Goal: Transaction & Acquisition: Register for event/course

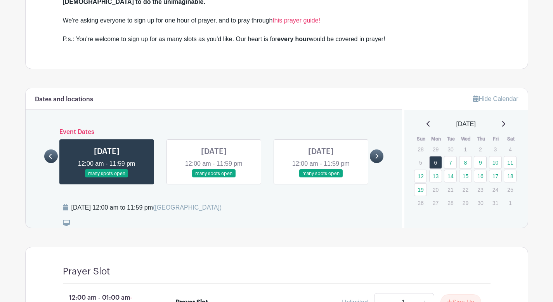
scroll to position [370, 0]
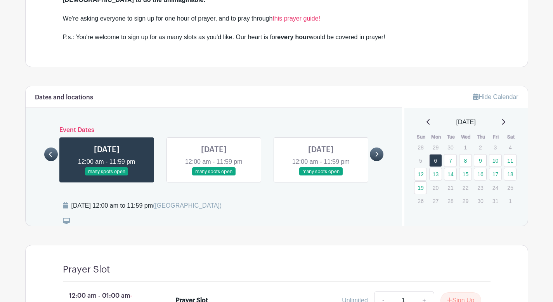
click at [50, 151] on icon at bounding box center [50, 154] width 3 height 6
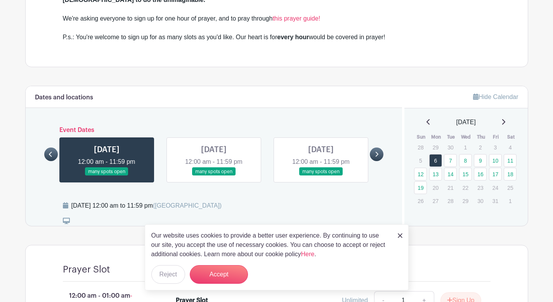
click at [379, 148] on link at bounding box center [377, 155] width 14 height 14
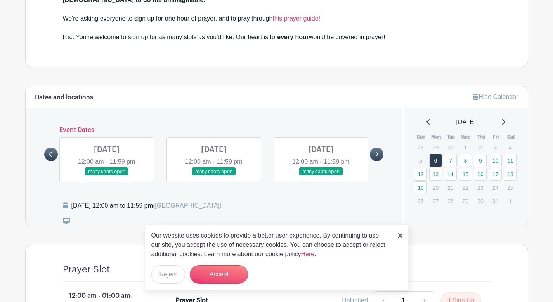
click at [401, 236] on img at bounding box center [400, 235] width 5 height 5
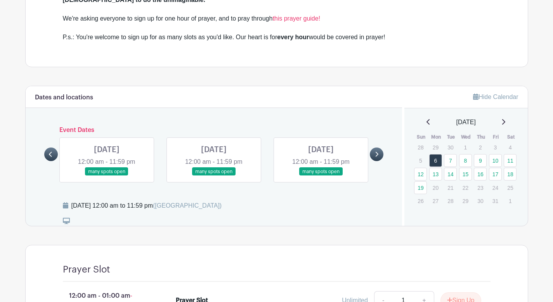
click at [47, 148] on link at bounding box center [51, 155] width 14 height 14
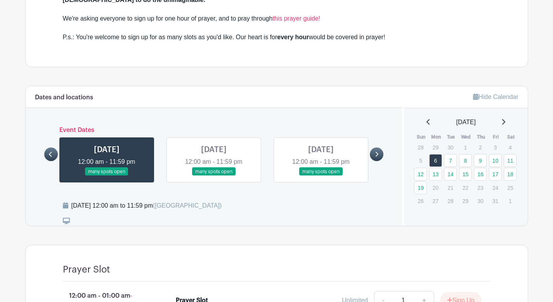
click at [321, 176] on link at bounding box center [321, 176] width 0 height 0
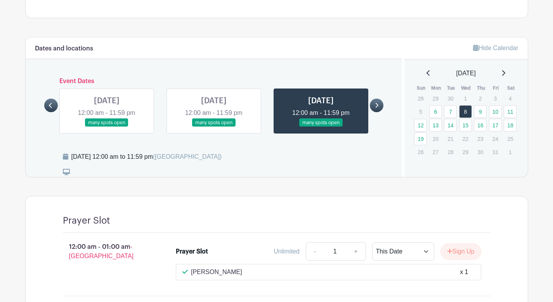
scroll to position [422, 0]
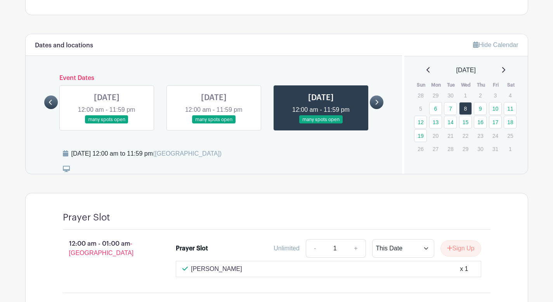
click at [378, 99] on icon at bounding box center [376, 102] width 3 height 6
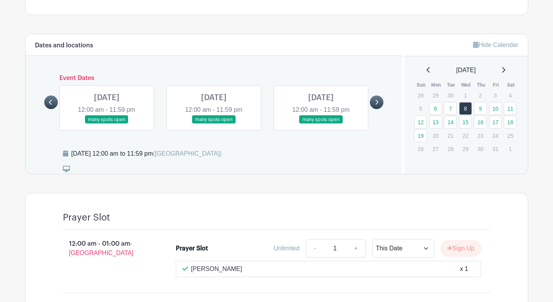
click at [378, 99] on icon at bounding box center [376, 102] width 3 height 6
click at [463, 116] on link "15" at bounding box center [465, 122] width 13 height 13
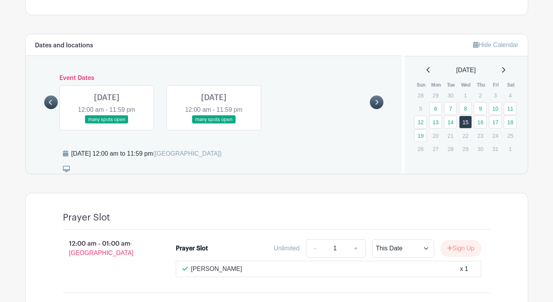
click at [51, 99] on icon at bounding box center [50, 102] width 3 height 6
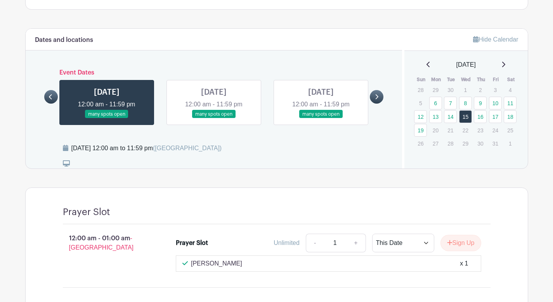
scroll to position [427, 0]
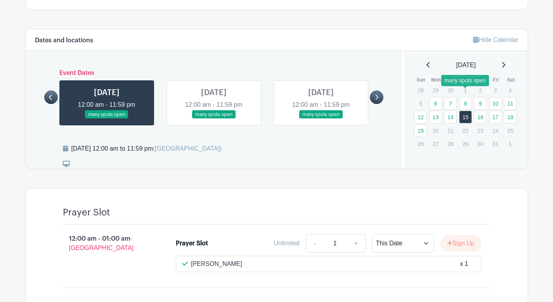
click at [466, 97] on link "8" at bounding box center [465, 103] width 13 height 13
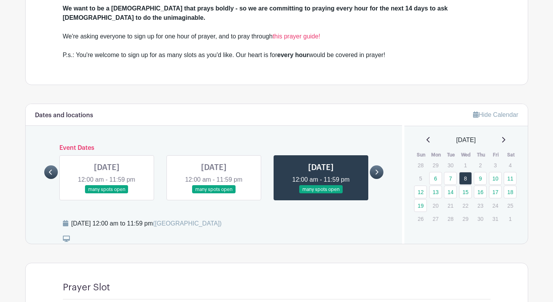
scroll to position [386, 0]
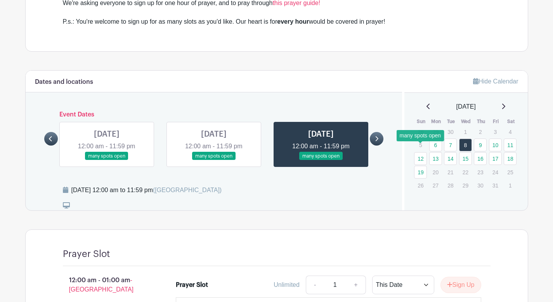
click at [420, 152] on link "12" at bounding box center [420, 158] width 13 height 13
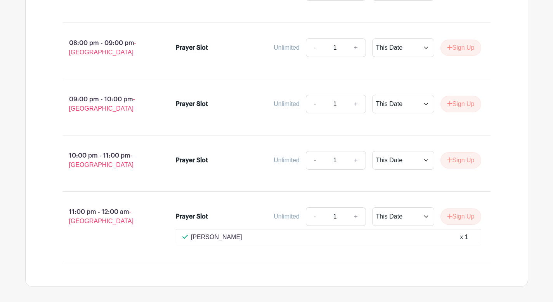
scroll to position [1771, 0]
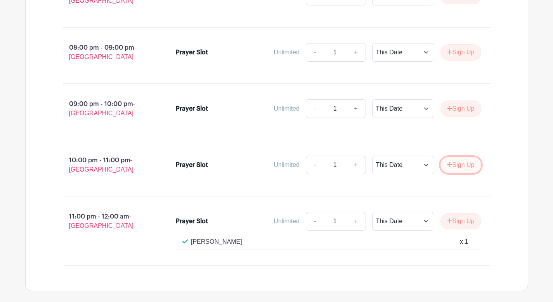
click at [460, 163] on button "Sign Up" at bounding box center [461, 165] width 41 height 16
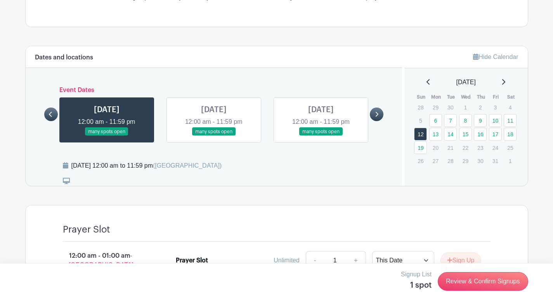
scroll to position [412, 0]
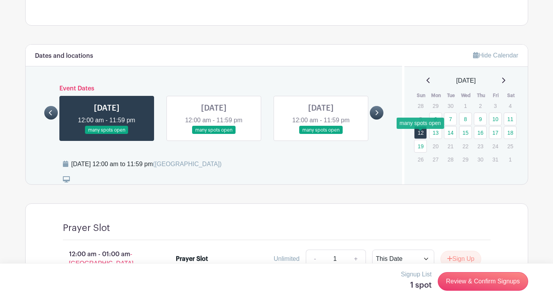
click at [423, 140] on link "19" at bounding box center [420, 146] width 13 height 13
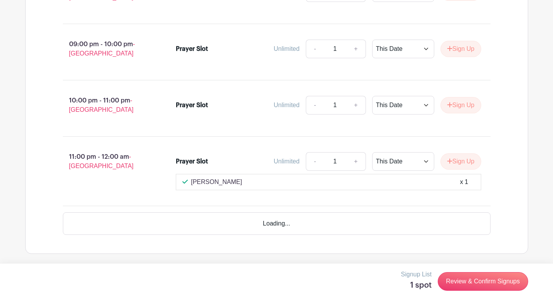
scroll to position [1808, 0]
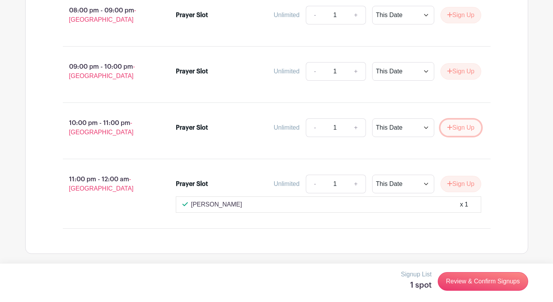
click at [457, 123] on button "Sign Up" at bounding box center [461, 128] width 41 height 16
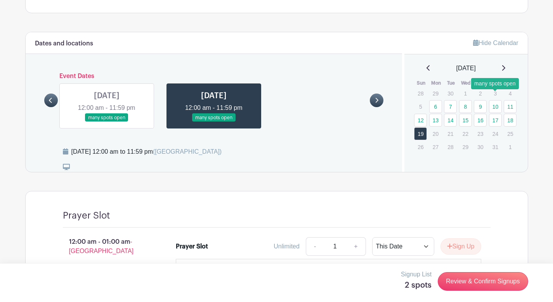
scroll to position [425, 0]
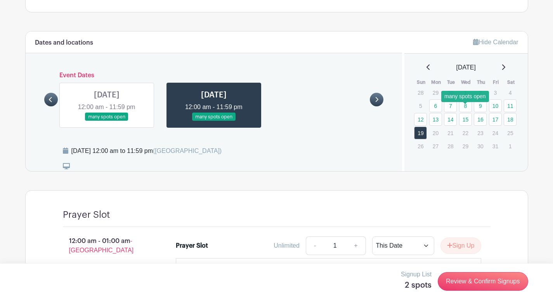
click at [467, 113] on link "15" at bounding box center [465, 119] width 13 height 13
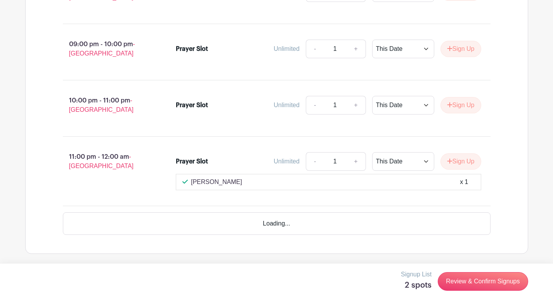
scroll to position [1808, 0]
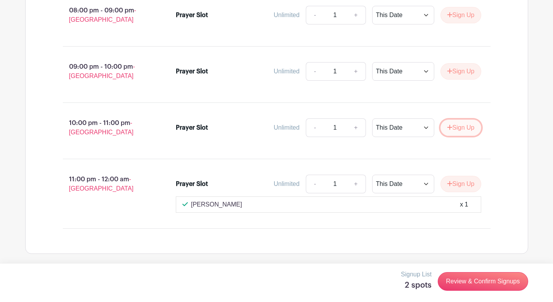
click at [457, 124] on button "Sign Up" at bounding box center [461, 128] width 41 height 16
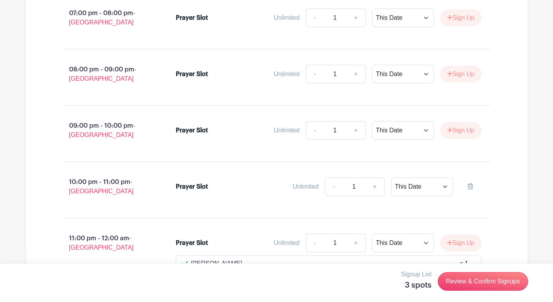
scroll to position [1742, 0]
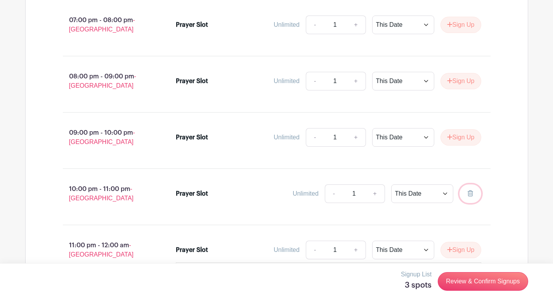
click at [470, 191] on icon at bounding box center [470, 193] width 5 height 6
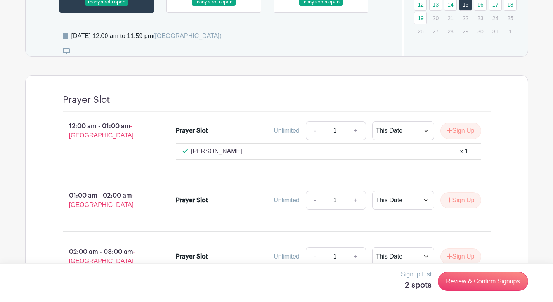
scroll to position [423, 0]
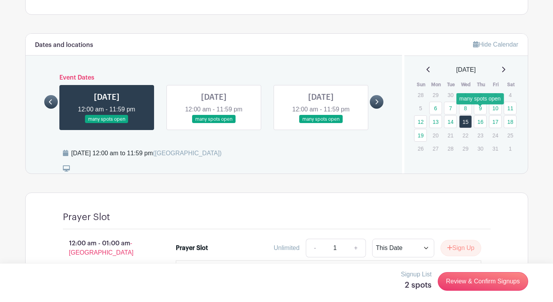
click at [482, 115] on link "16" at bounding box center [480, 121] width 13 height 13
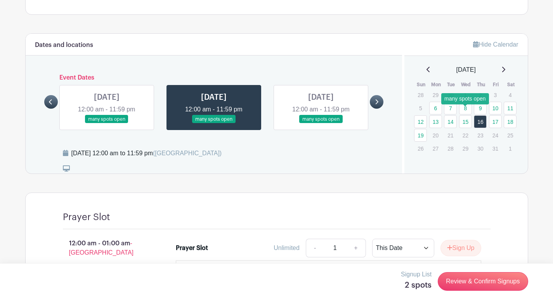
click at [468, 115] on link "15" at bounding box center [465, 121] width 13 height 13
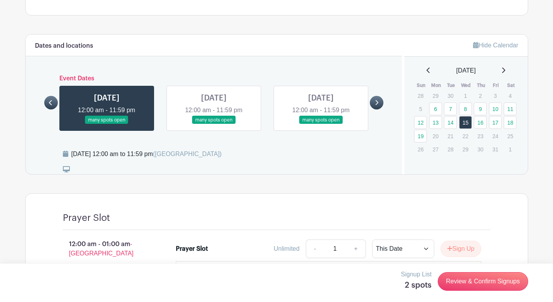
scroll to position [323, 0]
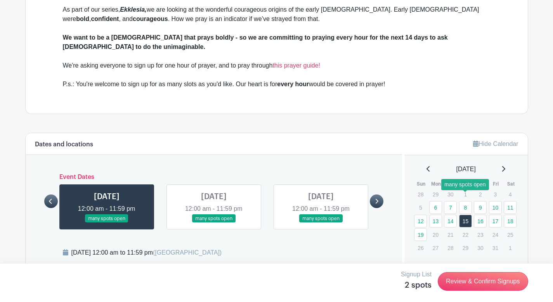
click at [465, 201] on link "8" at bounding box center [465, 207] width 13 height 13
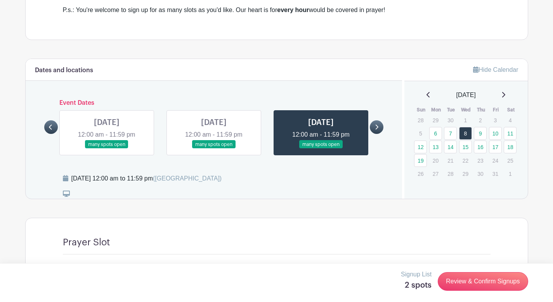
scroll to position [406, 0]
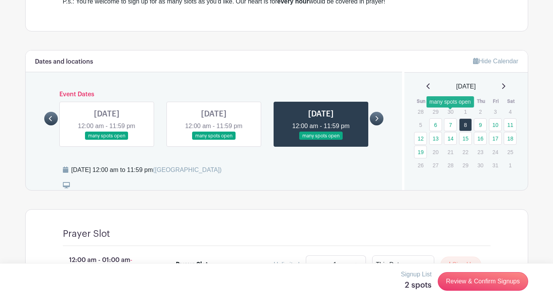
click at [451, 118] on link "7" at bounding box center [450, 124] width 13 height 13
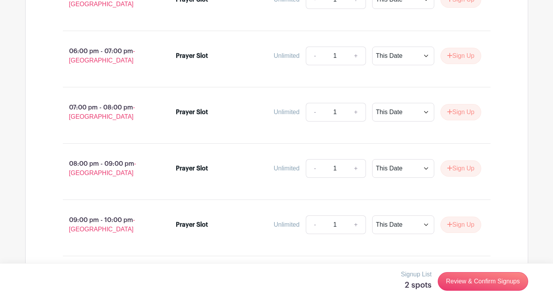
scroll to position [1707, 0]
click at [469, 224] on button "Sign Up" at bounding box center [461, 225] width 41 height 16
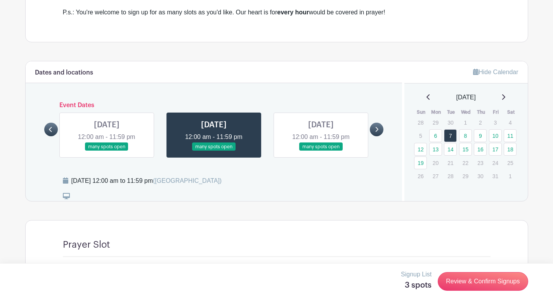
scroll to position [402, 0]
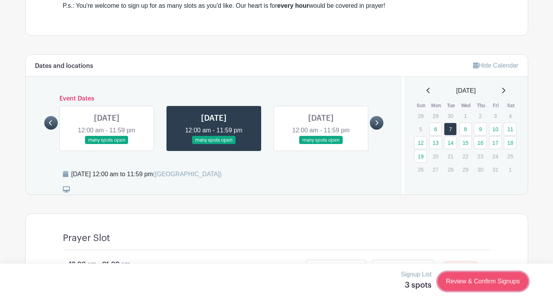
click at [493, 287] on link "Review & Confirm Signups" at bounding box center [483, 281] width 90 height 19
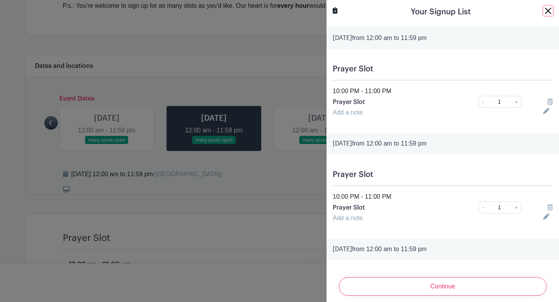
click at [543, 10] on button "Close" at bounding box center [547, 10] width 9 height 9
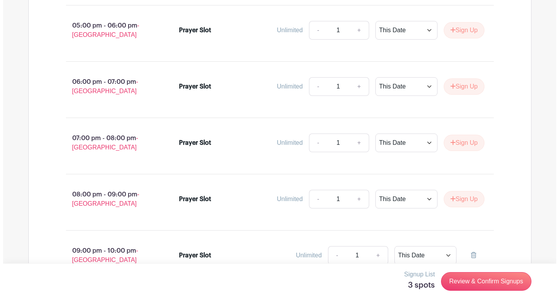
scroll to position [1872, 0]
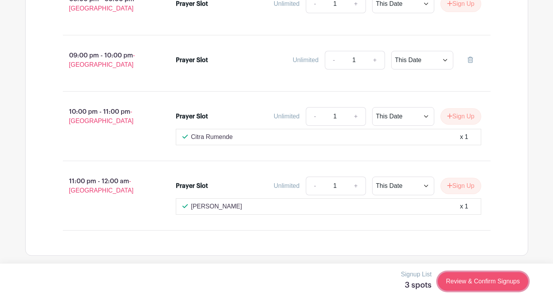
click at [471, 280] on link "Review & Confirm Signups" at bounding box center [483, 281] width 90 height 19
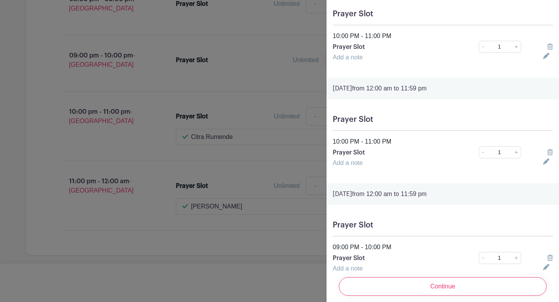
scroll to position [82, 0]
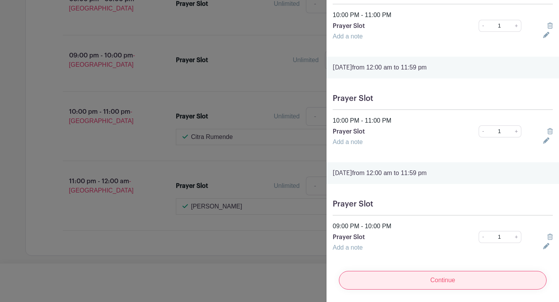
click at [404, 275] on input "Continue" at bounding box center [443, 280] width 208 height 19
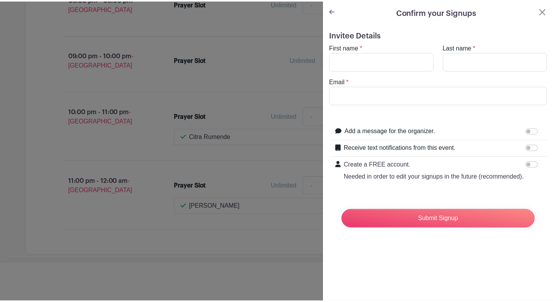
scroll to position [0, 0]
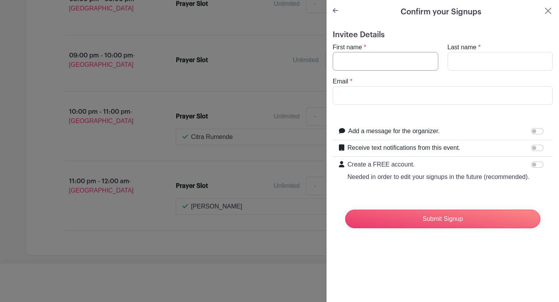
click at [397, 57] on input "First name" at bounding box center [386, 61] width 106 height 19
type input "[PERSON_NAME]"
click at [374, 92] on input "Email" at bounding box center [443, 95] width 220 height 19
type input "[PERSON_NAME][EMAIL_ADDRESS][DOMAIN_NAME]"
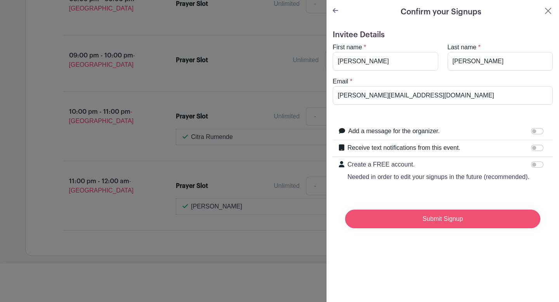
click at [472, 228] on input "Submit Signup" at bounding box center [442, 219] width 195 height 19
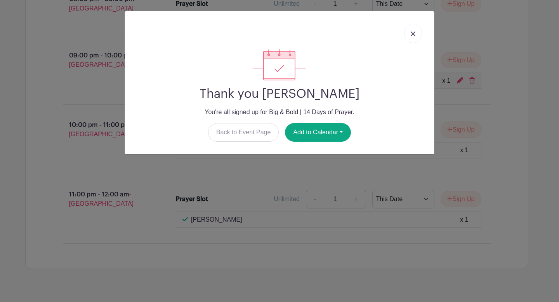
click at [411, 35] on img at bounding box center [413, 33] width 5 height 5
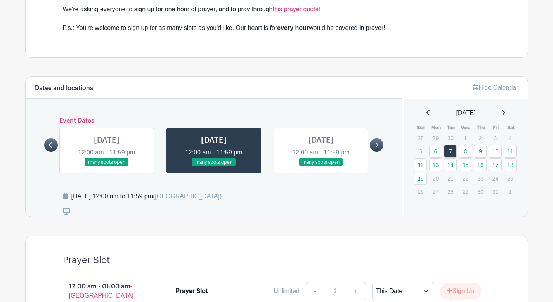
scroll to position [378, 0]
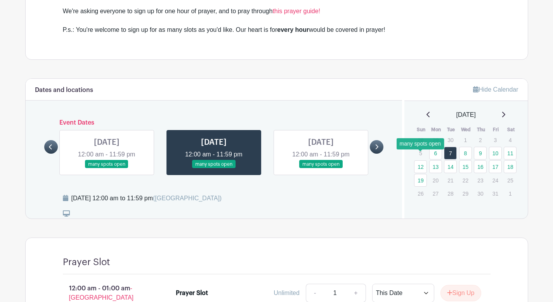
click at [419, 161] on link "12" at bounding box center [420, 166] width 13 height 13
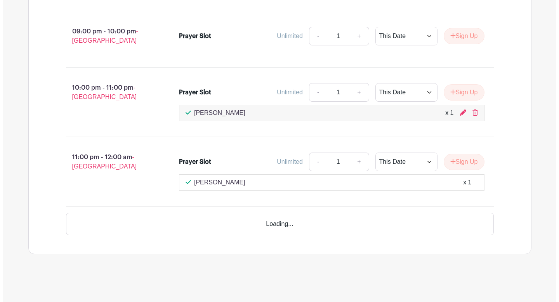
scroll to position [1821, 0]
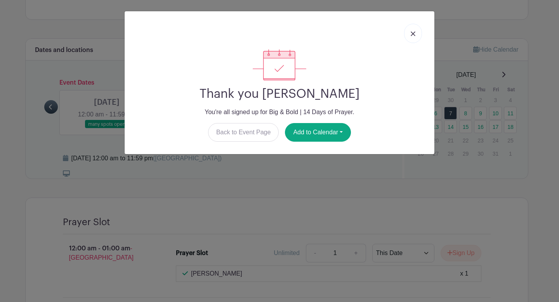
scroll to position [378, 0]
